Goal: Transaction & Acquisition: Purchase product/service

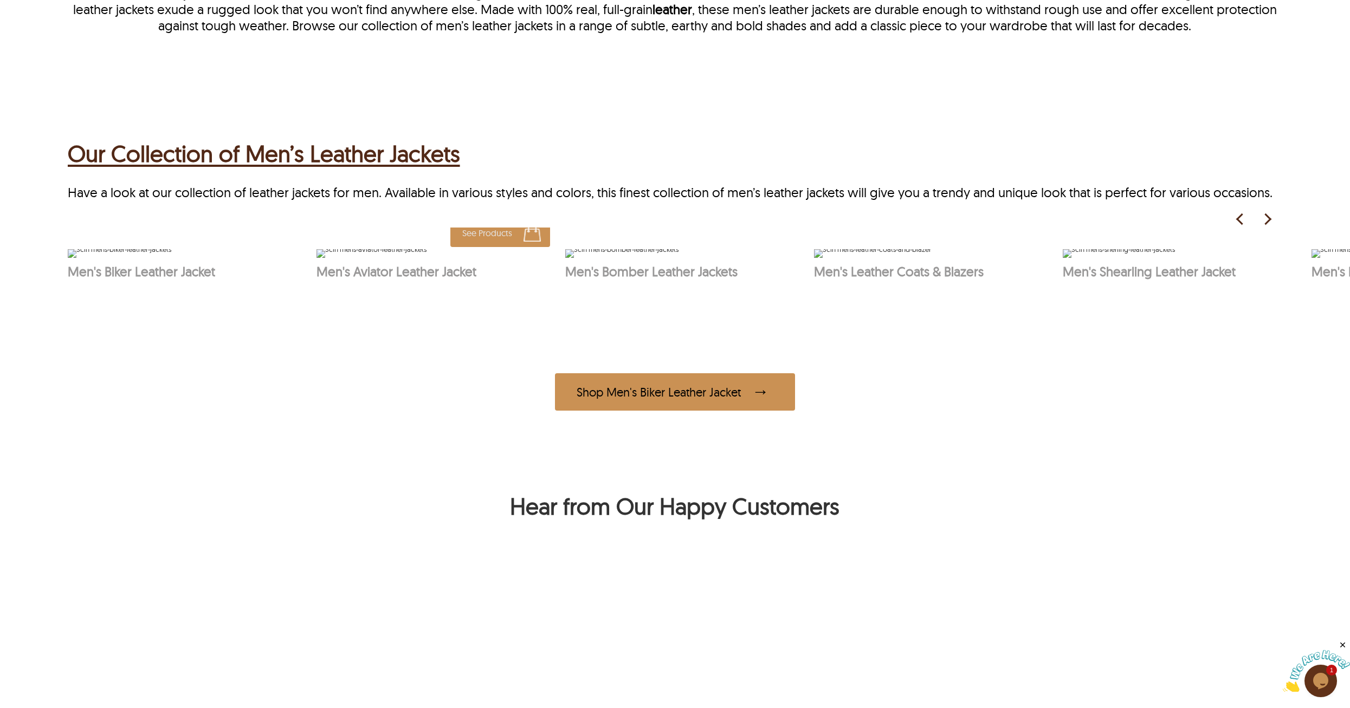
scroll to position [650, 0]
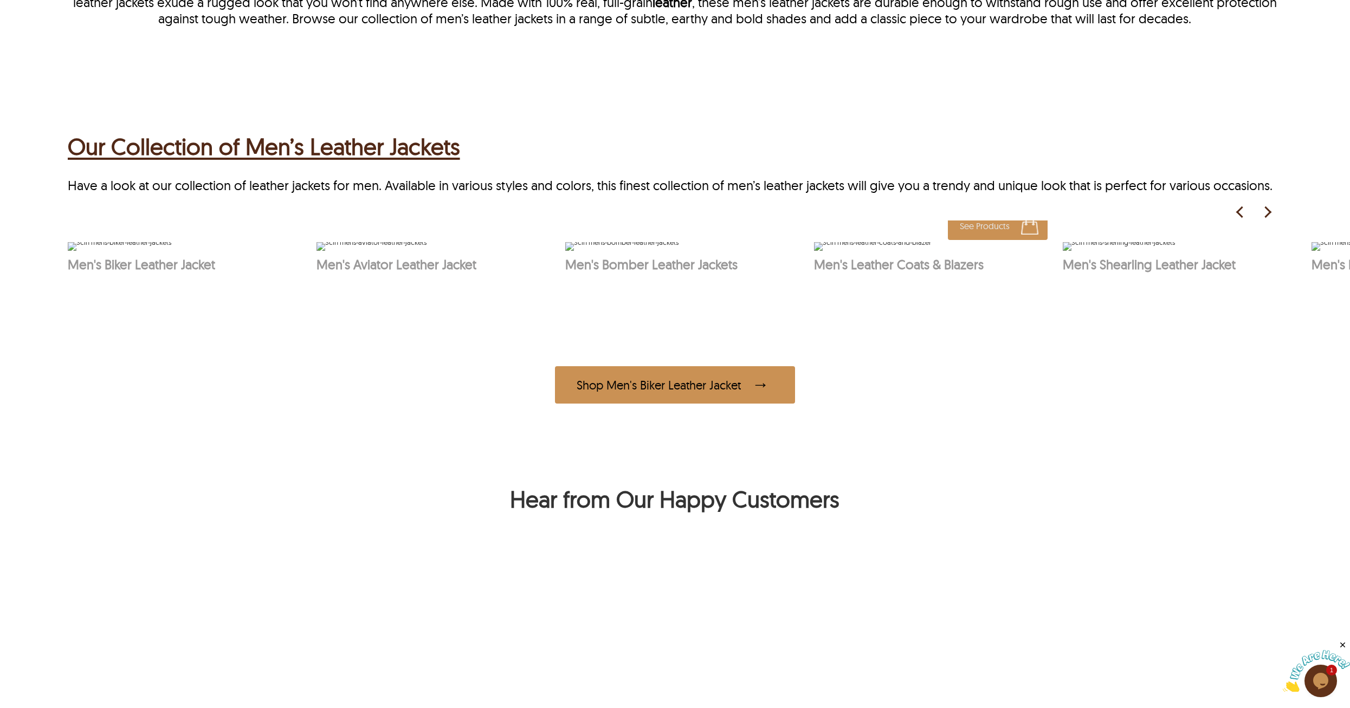
click at [939, 273] on p "Men's Leather Coats & Blazers" at bounding box center [933, 264] width 238 height 16
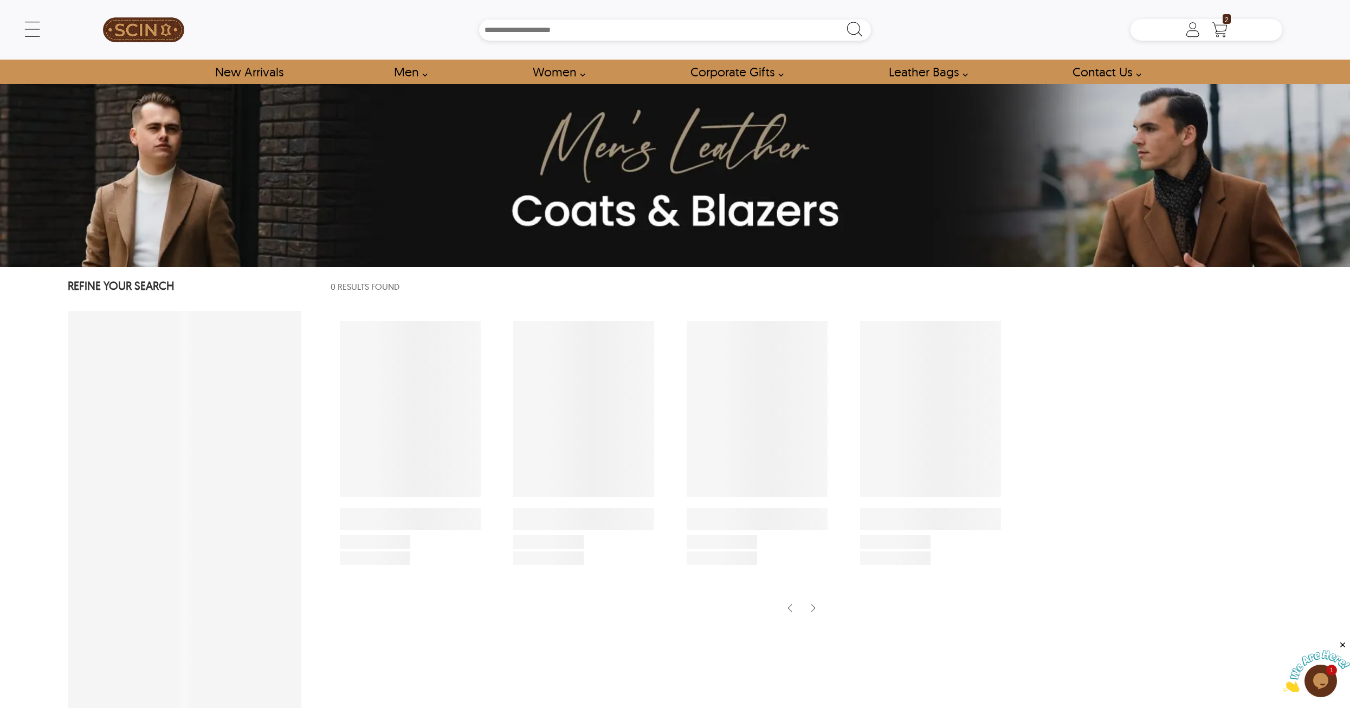
select select "********"
